Goal: Task Accomplishment & Management: Manage account settings

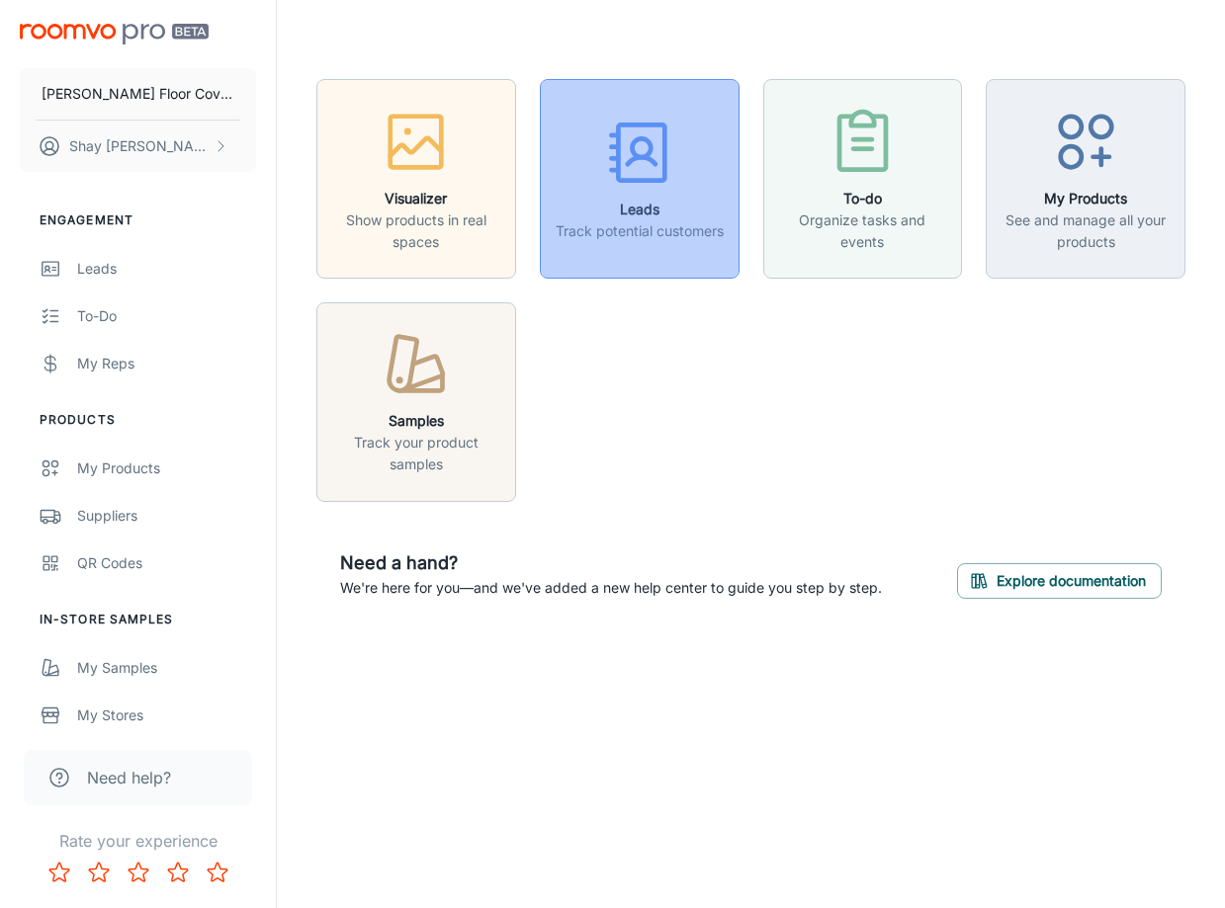
click at [675, 165] on icon "button" at bounding box center [639, 153] width 74 height 74
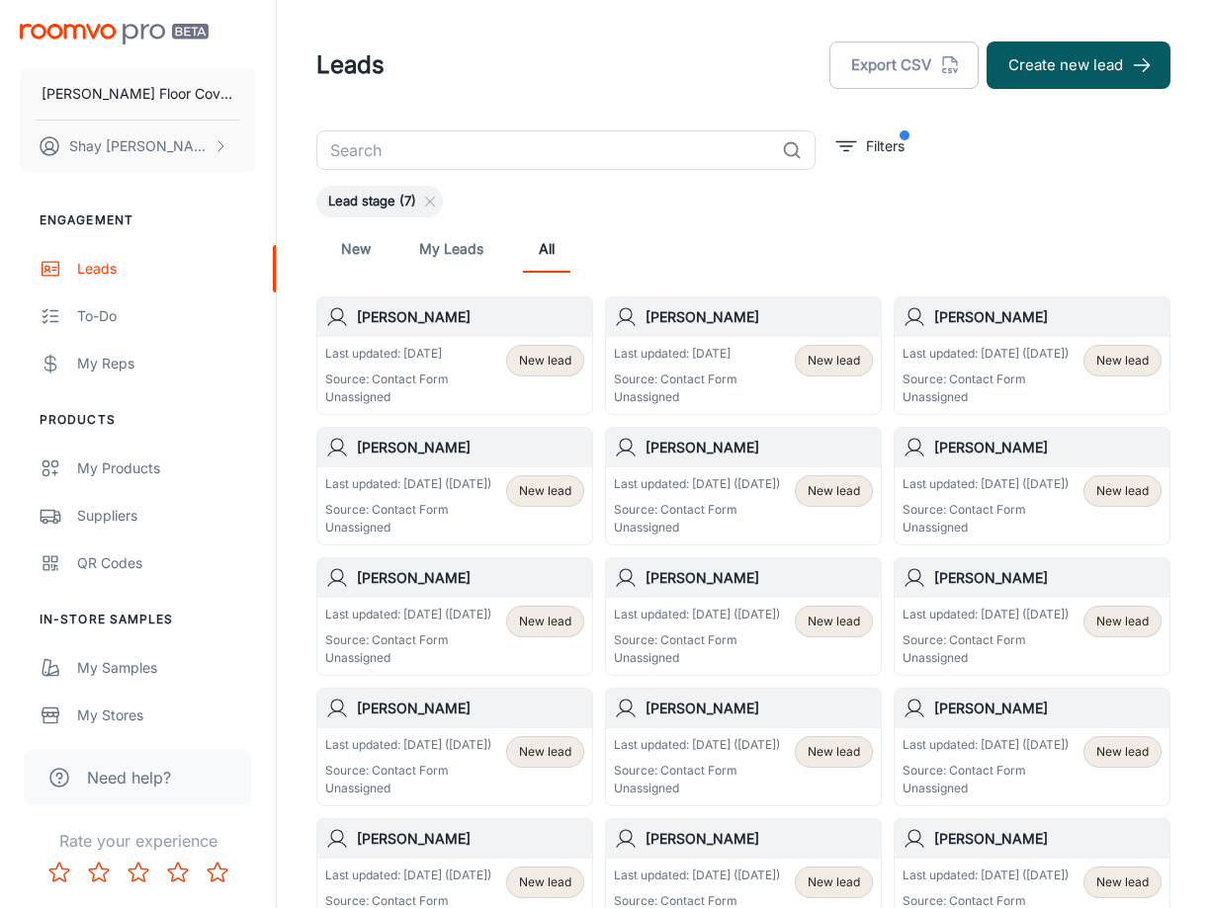
click at [1029, 352] on p "Last updated: [DATE] ([DATE])" at bounding box center [985, 354] width 166 height 18
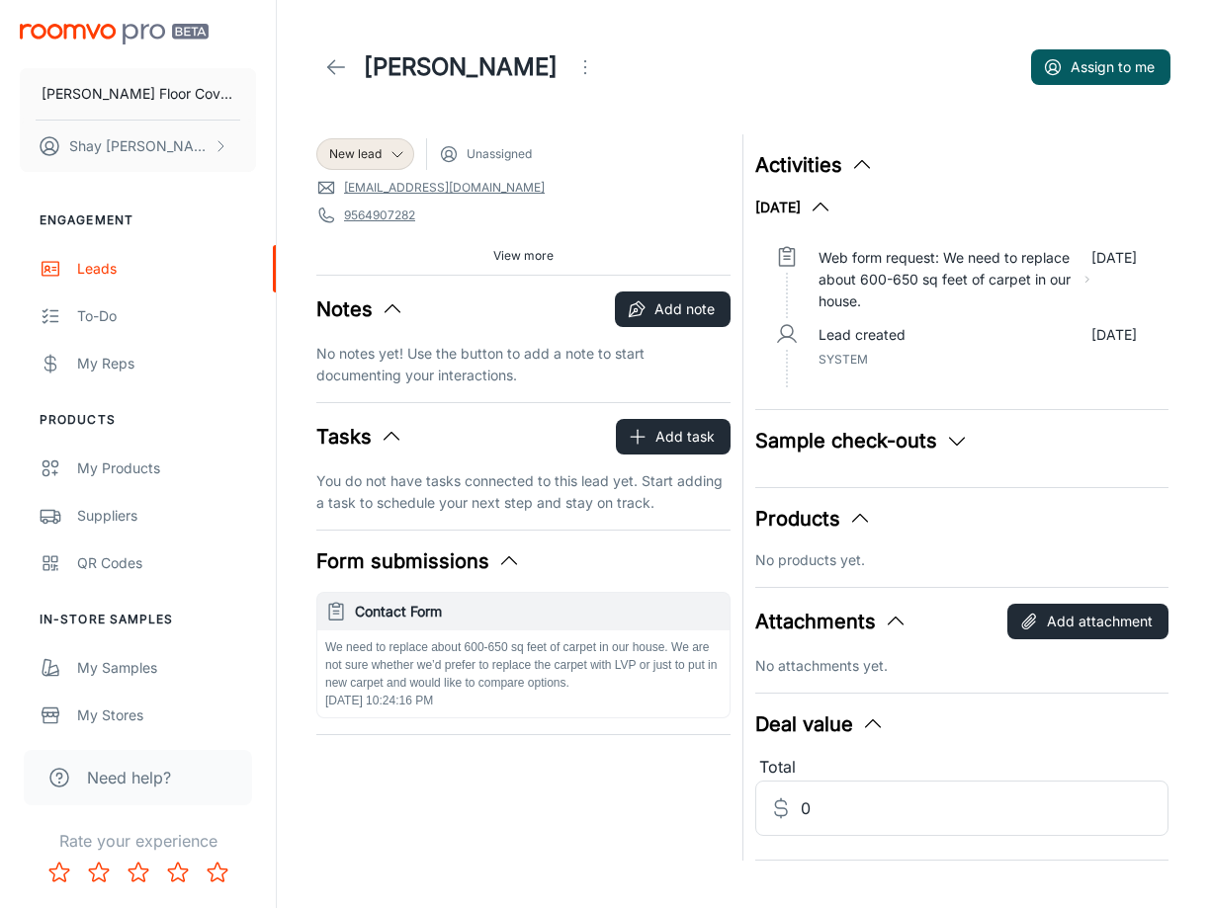
click at [340, 75] on icon at bounding box center [336, 67] width 24 height 24
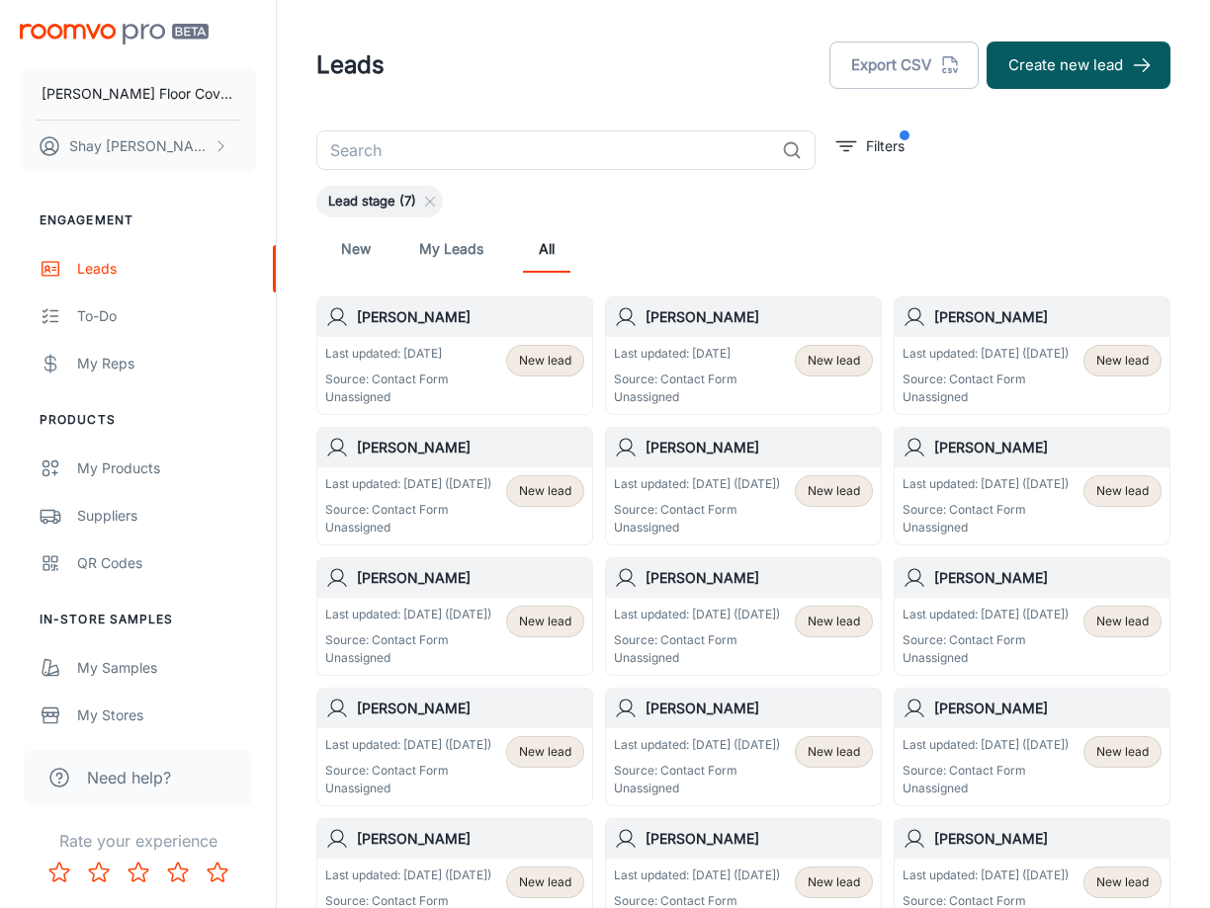
click at [747, 351] on div "Last updated: [DATE] Source: Contact Form Unassigned New lead" at bounding box center [743, 375] width 259 height 61
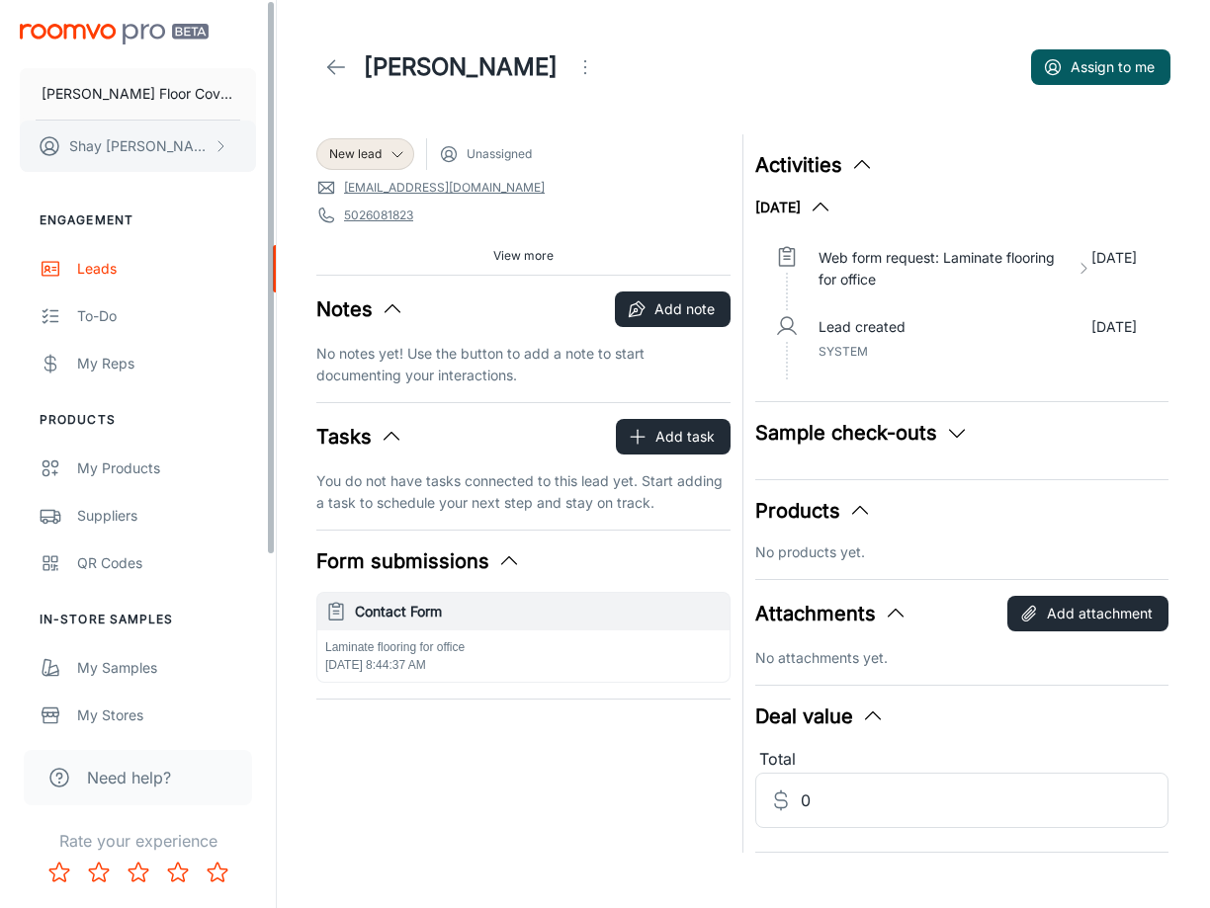
click at [124, 145] on p "[PERSON_NAME]" at bounding box center [138, 146] width 139 height 22
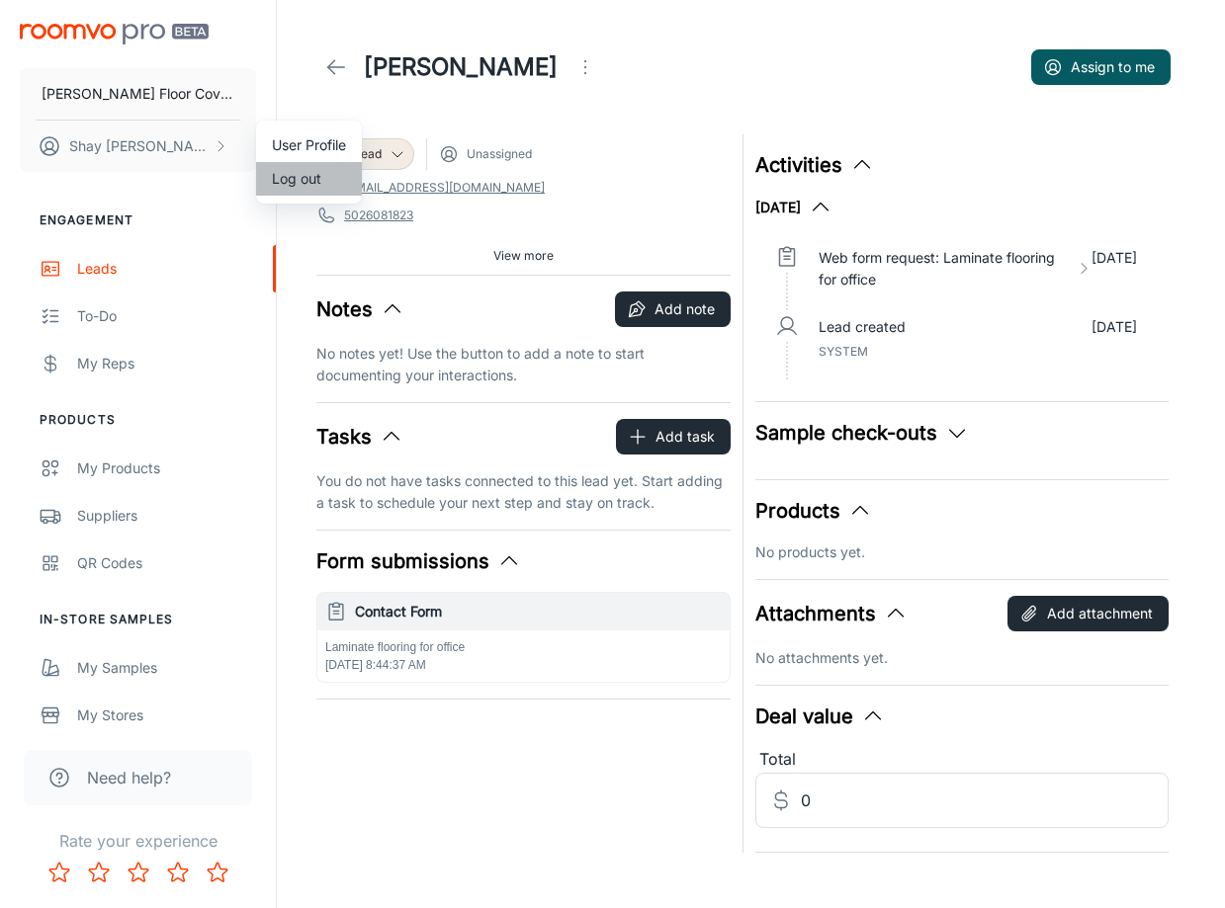
click at [335, 181] on li "Log out" at bounding box center [309, 179] width 106 height 34
